Goal: Use online tool/utility: Utilize a website feature to perform a specific function

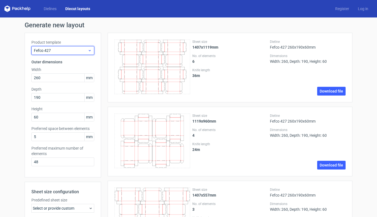
click at [88, 50] on icon at bounding box center [90, 50] width 4 height 4
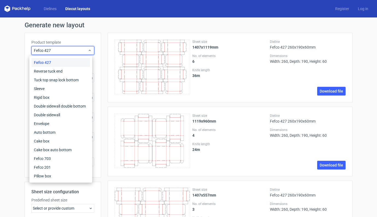
click at [45, 62] on div "Fefco 427" at bounding box center [61, 62] width 58 height 9
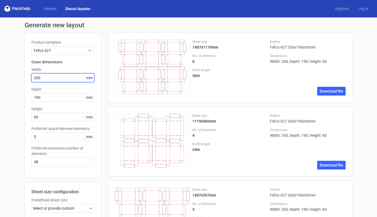
drag, startPoint x: 57, startPoint y: 78, endPoint x: 20, endPoint y: 77, distance: 37.2
click at [20, 77] on div "Generate new layout Product template Fefco 427 Outer dimensions Width 260 mm De…" at bounding box center [188, 200] width 377 height 366
type input "100"
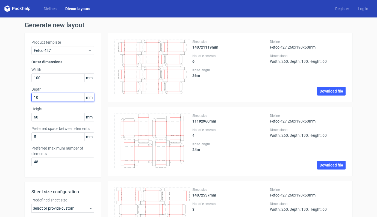
type input "100"
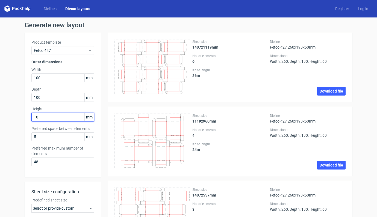
type input "100"
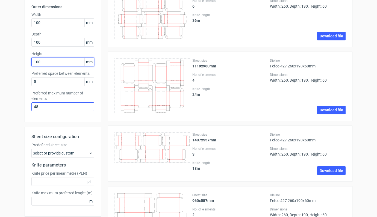
scroll to position [166, 0]
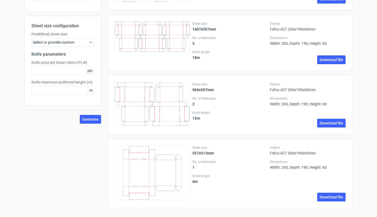
click at [86, 46] on div "Select or provide custom" at bounding box center [62, 42] width 63 height 9
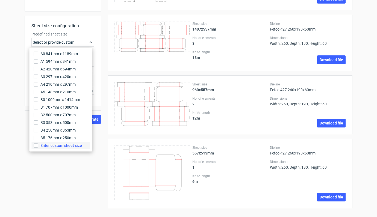
click at [73, 147] on span "Enter custom sheet size" at bounding box center [61, 145] width 42 height 5
click at [38, 147] on input "Enter custom sheet size" at bounding box center [36, 146] width 4 height 4
click at [43, 161] on div "Generate" at bounding box center [63, 158] width 77 height 9
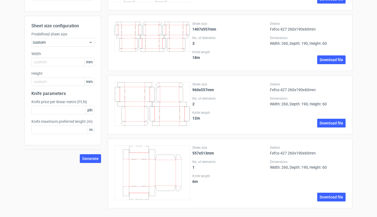
click at [44, 57] on div "Width mm" at bounding box center [62, 58] width 63 height 15
click at [42, 62] on input "text" at bounding box center [62, 62] width 63 height 9
type input "700"
type input "500"
click at [90, 160] on span "Generate" at bounding box center [90, 159] width 16 height 4
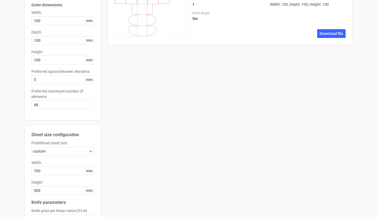
scroll to position [84, 0]
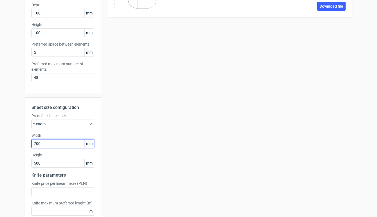
drag, startPoint x: 58, startPoint y: 146, endPoint x: 24, endPoint y: 145, distance: 33.9
click at [25, 145] on div "Sheet size configuration Predefined sheet size custom Width 700 mm Height 500 m…" at bounding box center [63, 163] width 77 height 130
type input "1000"
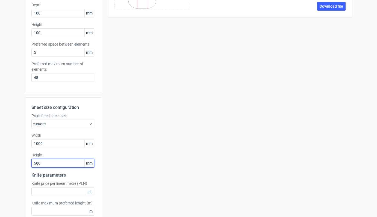
drag, startPoint x: 43, startPoint y: 164, endPoint x: 27, endPoint y: 163, distance: 16.4
click at [27, 163] on div "Sheet size configuration Predefined sheet size custom Width 1000 mm Height 500 …" at bounding box center [63, 163] width 77 height 130
type input "700"
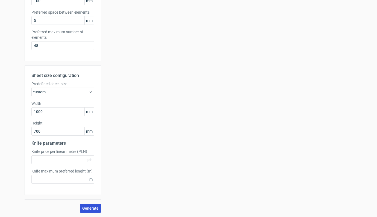
click at [85, 209] on span "Generate" at bounding box center [90, 209] width 16 height 4
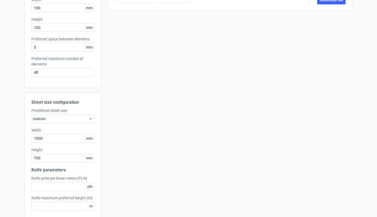
scroll to position [103, 0]
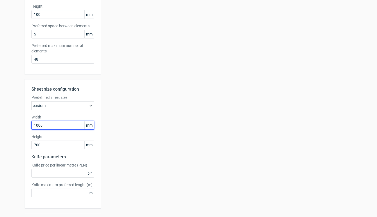
drag, startPoint x: 53, startPoint y: 127, endPoint x: 21, endPoint y: 126, distance: 32.8
click at [21, 126] on div "Generate new layout Product template Fefco 427 Outer dimensions Width 100 mm De…" at bounding box center [188, 73] width 377 height 316
type input "800"
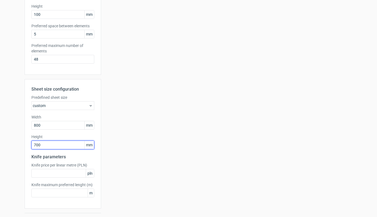
drag, startPoint x: 45, startPoint y: 146, endPoint x: 22, endPoint y: 143, distance: 22.9
click at [25, 143] on div "Sheet size configuration Predefined sheet size custom Width 800 mm Height 700 m…" at bounding box center [63, 144] width 77 height 130
type input "720"
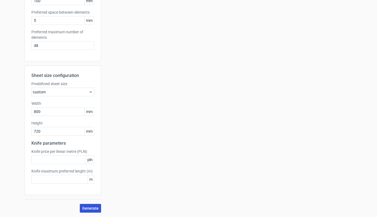
click at [85, 211] on button "Generate" at bounding box center [90, 208] width 21 height 9
